Goal: Transaction & Acquisition: Subscribe to service/newsletter

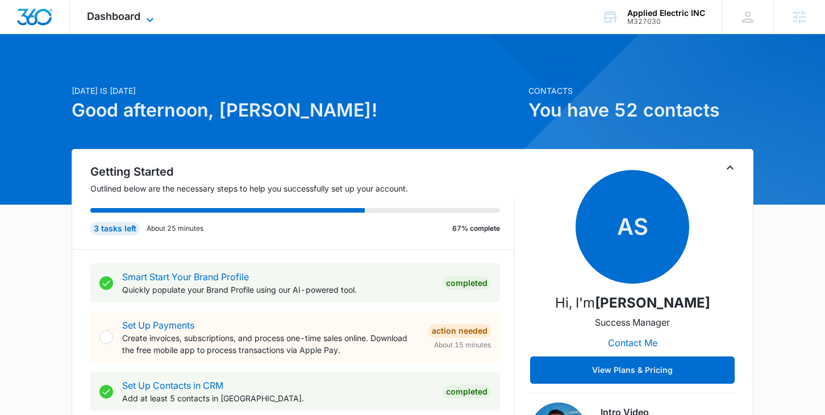
click at [111, 15] on span "Dashboard" at bounding box center [113, 16] width 53 height 12
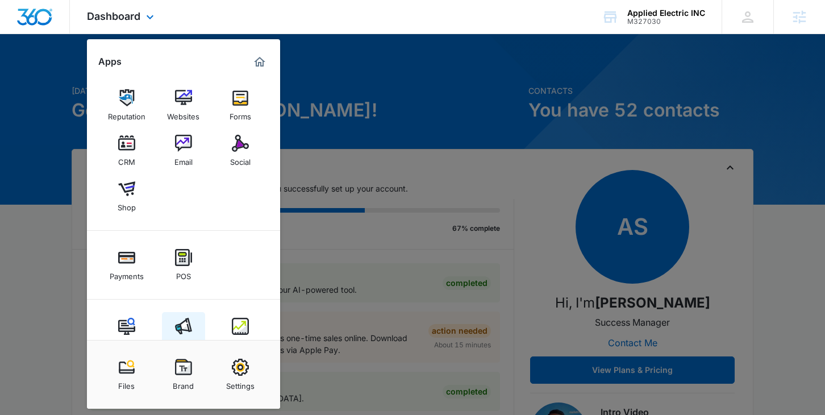
click at [181, 335] on div "Ads" at bounding box center [184, 342] width 14 height 15
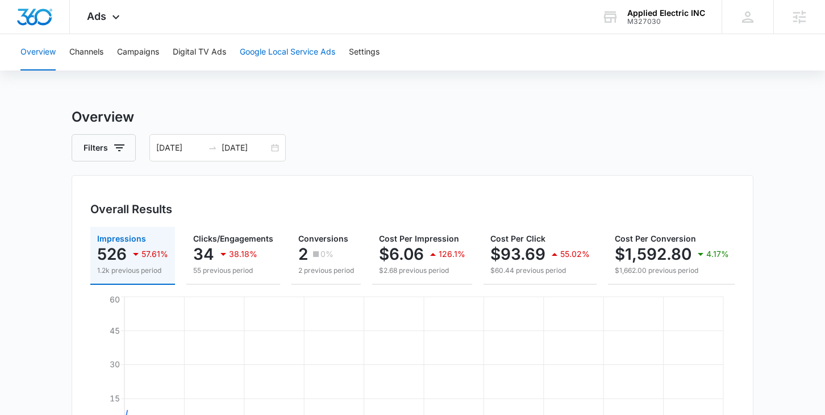
click at [304, 53] on button "Google Local Service Ads" at bounding box center [287, 52] width 95 height 36
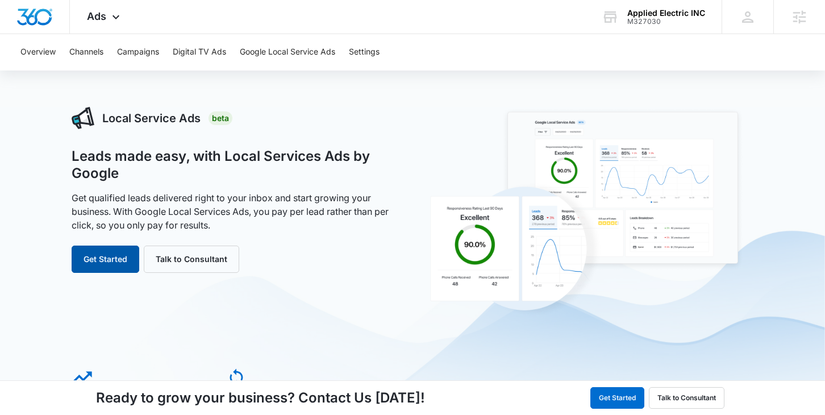
click at [112, 262] on button "Get Started" at bounding box center [106, 258] width 68 height 27
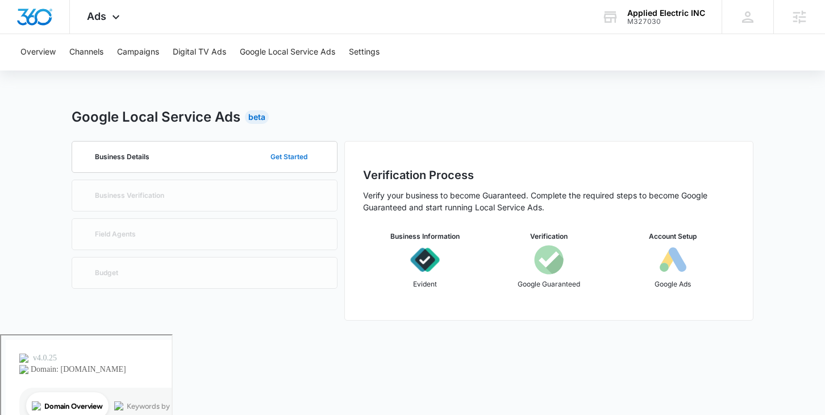
click at [286, 158] on button "Get Started" at bounding box center [289, 156] width 60 height 27
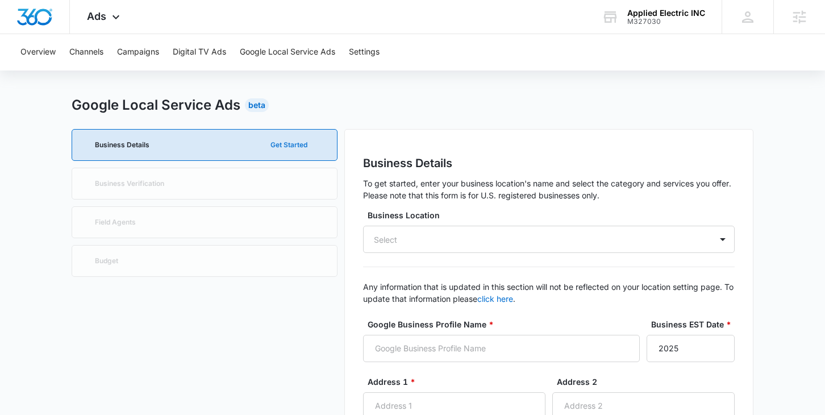
scroll to position [8, 0]
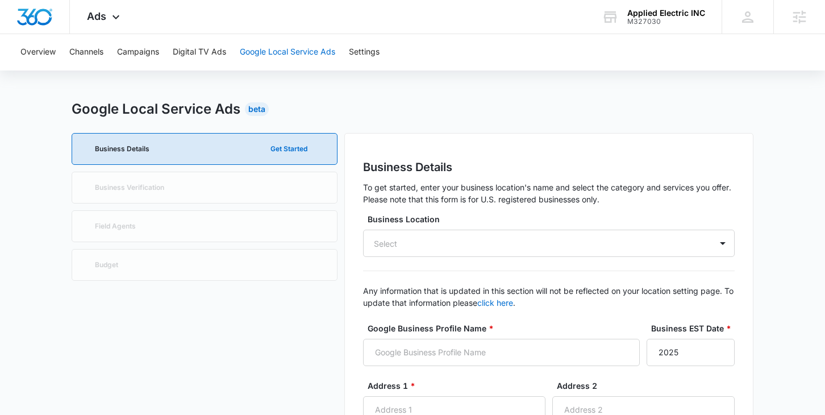
click at [303, 50] on button "Google Local Service Ads" at bounding box center [287, 52] width 95 height 36
